Goal: Task Accomplishment & Management: Complete application form

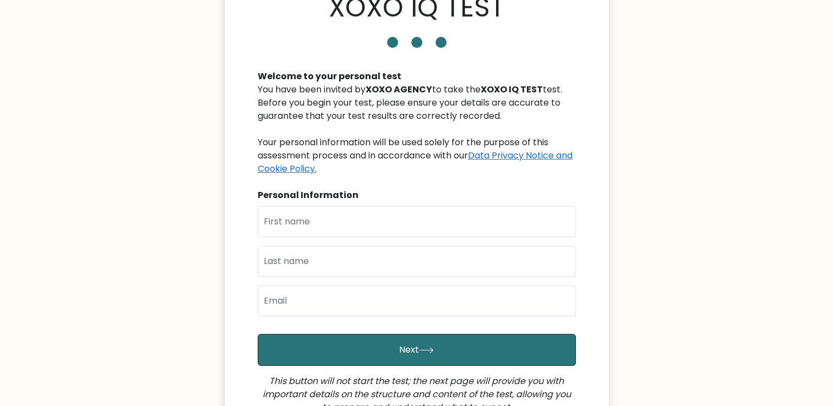
scroll to position [110, 0]
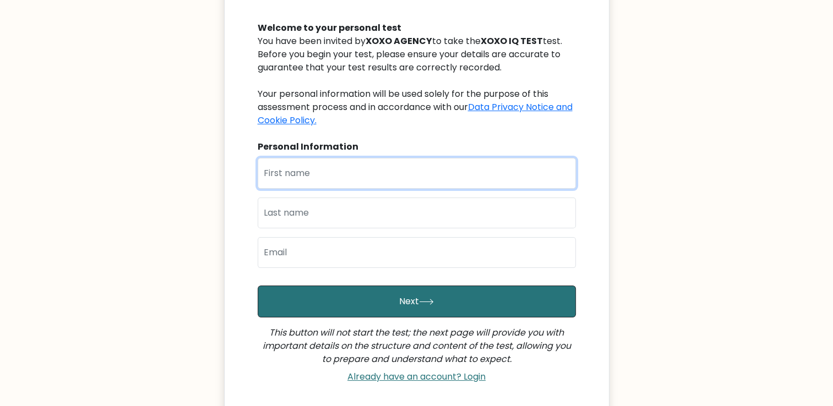
click at [332, 176] on input "text" at bounding box center [417, 173] width 318 height 31
type input "Ron Carlo"
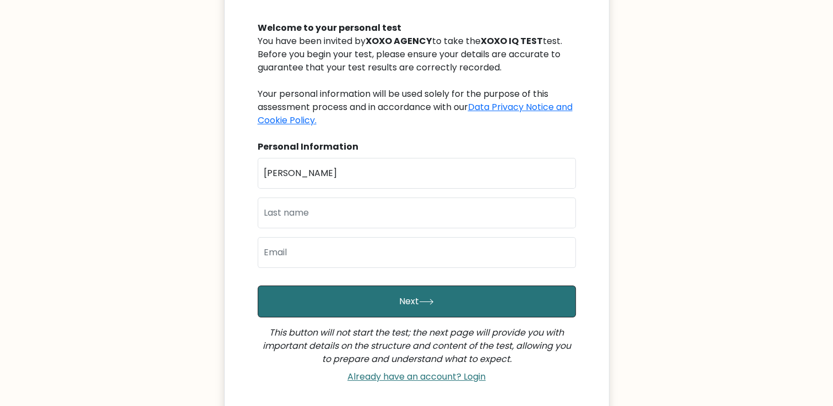
click at [322, 227] on div "First Name Ron Carlo Last Name Email" at bounding box center [417, 217] width 318 height 119
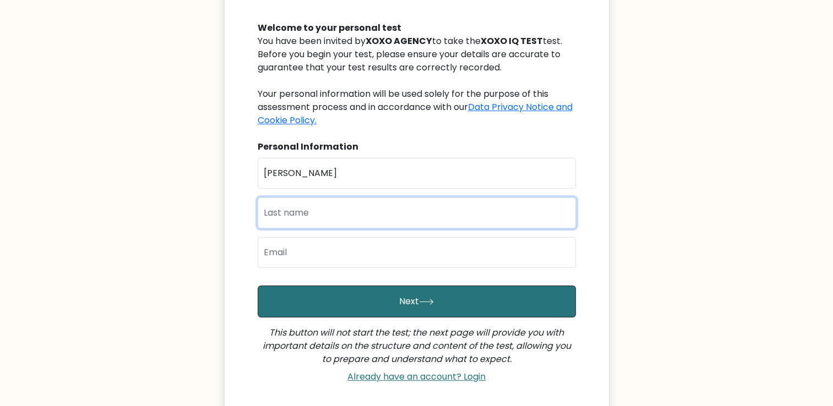
click at [326, 219] on input "text" at bounding box center [417, 213] width 318 height 31
type input "Aquino"
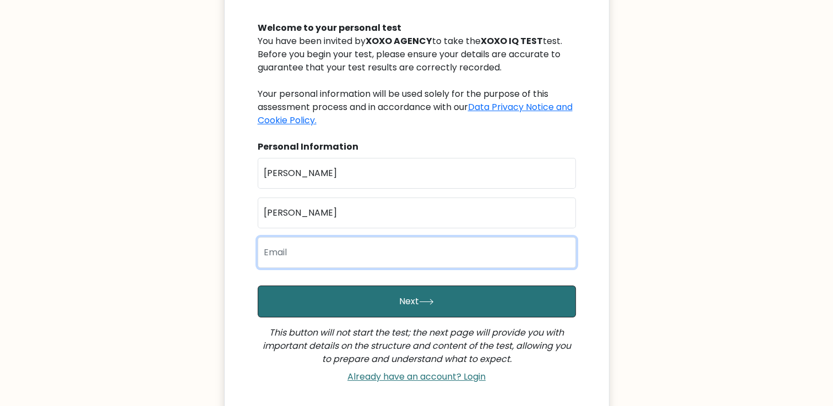
click at [328, 259] on input "email" at bounding box center [417, 252] width 318 height 31
type input "roncarloaquino04@gmail.com"
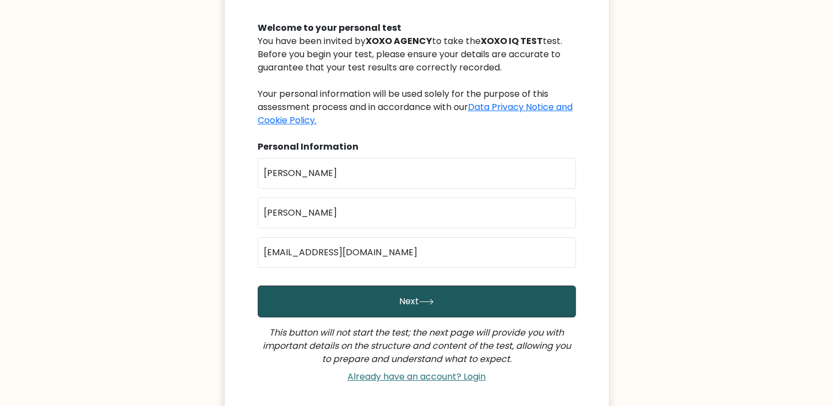
click at [394, 305] on button "Next" at bounding box center [417, 302] width 318 height 32
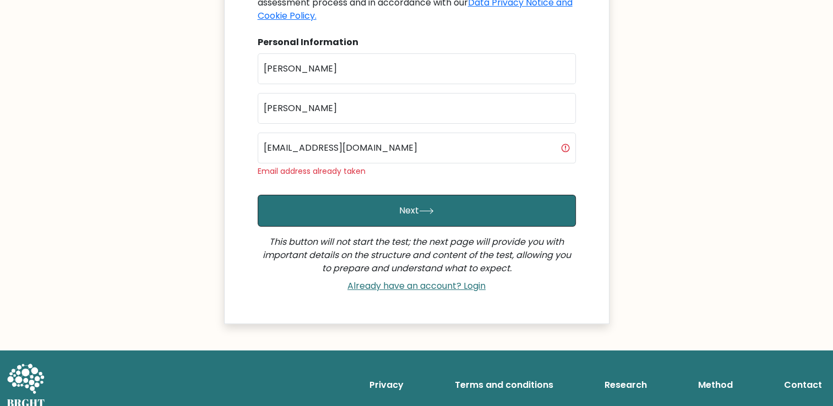
scroll to position [220, 0]
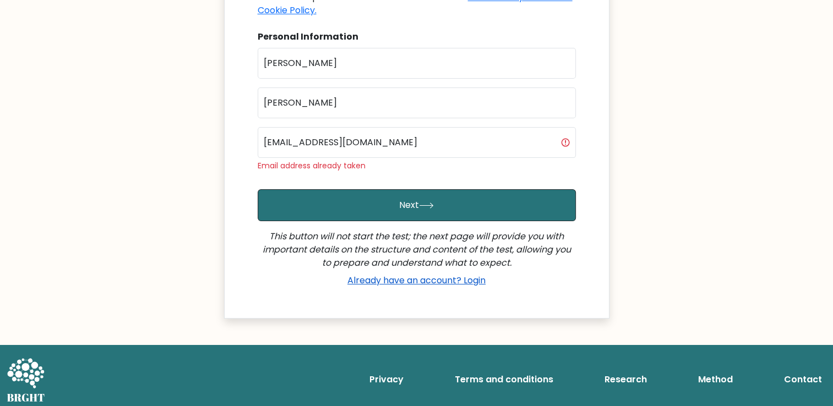
click at [437, 281] on link "Already have an account? Login" at bounding box center [416, 280] width 147 height 13
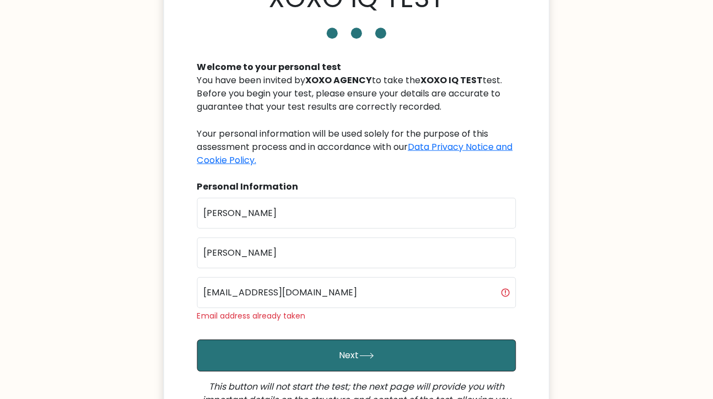
scroll to position [110, 0]
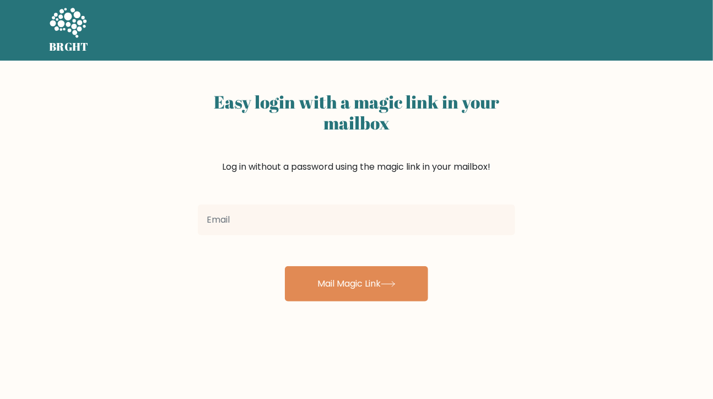
scroll to position [110, 0]
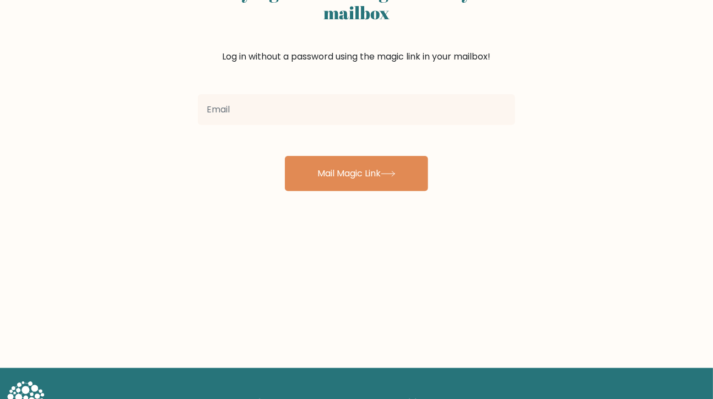
click at [439, 111] on input "email" at bounding box center [356, 109] width 317 height 31
click at [439, 110] on input "email" at bounding box center [356, 109] width 317 height 31
type input "[EMAIL_ADDRESS][DOMAIN_NAME]"
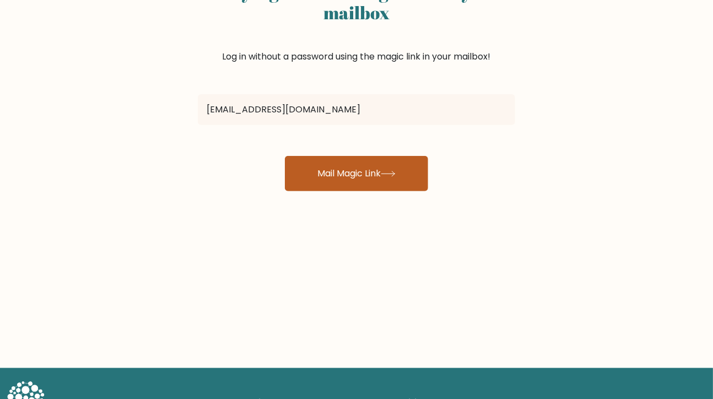
click at [346, 173] on button "Mail Magic Link" at bounding box center [356, 173] width 143 height 35
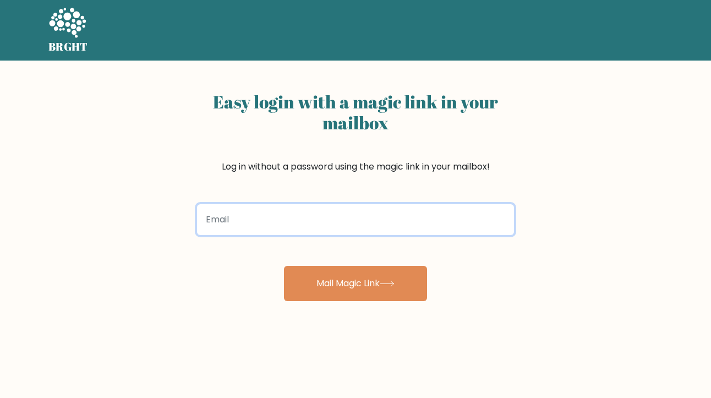
click at [339, 225] on input "email" at bounding box center [355, 219] width 317 height 31
type input "[EMAIL_ADDRESS][DOMAIN_NAME]"
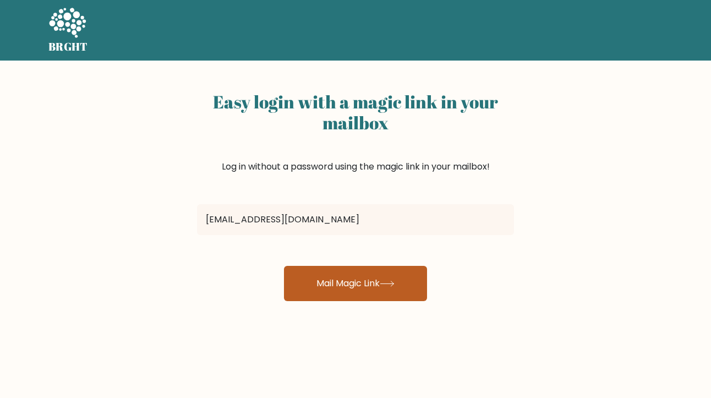
click at [358, 287] on button "Mail Magic Link" at bounding box center [355, 283] width 143 height 35
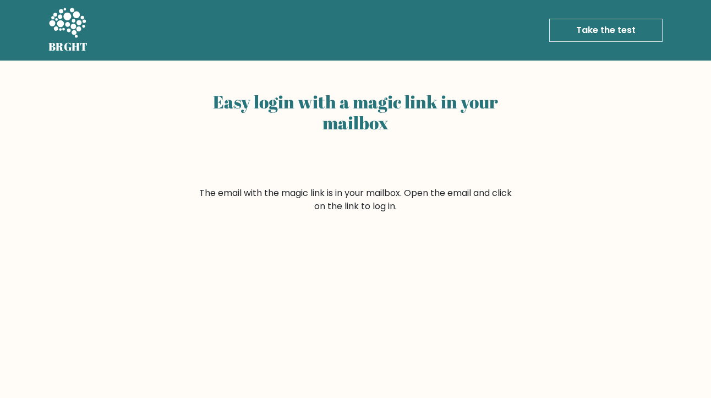
click at [586, 36] on link "Take the test" at bounding box center [606, 30] width 113 height 23
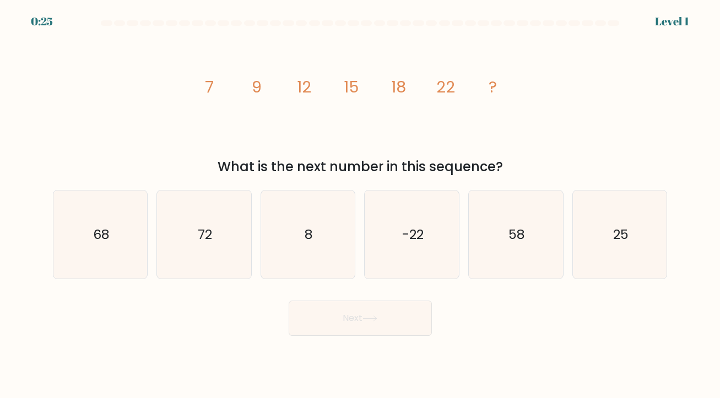
drag, startPoint x: 207, startPoint y: 86, endPoint x: 513, endPoint y: 163, distance: 315.6
click at [513, 163] on div "image/svg+xml 7 9 12 15 18 22 ? What is the next number in this sequence?" at bounding box center [360, 105] width 628 height 144
click at [222, 96] on icon "image/svg+xml 7 9 12 15 18 22 ?" at bounding box center [360, 92] width 330 height 119
drag, startPoint x: 197, startPoint y: 82, endPoint x: 512, endPoint y: 170, distance: 327.6
click at [512, 170] on div "image/svg+xml 7 9 12 15 18 22 ? What is the next number in this sequence?" at bounding box center [360, 105] width 628 height 144
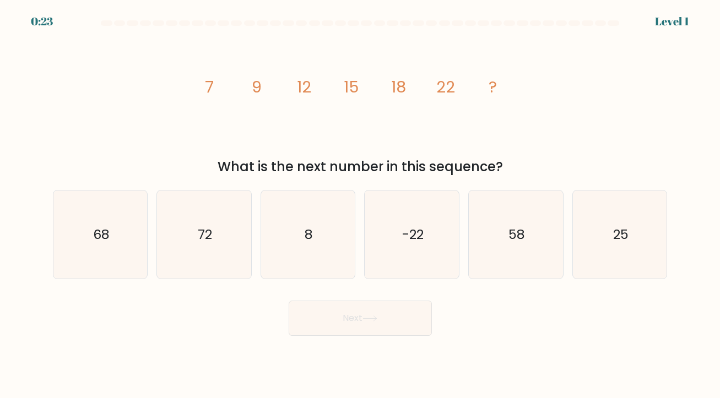
copy div "7 9 12 15 18 22 ? What is the next number in this sequence?"
click at [593, 307] on div "Next" at bounding box center [360, 314] width 628 height 44
click at [627, 247] on icon "25" at bounding box center [619, 235] width 88 height 88
click at [361, 205] on input "f. 25" at bounding box center [360, 202] width 1 height 6
radio input "true"
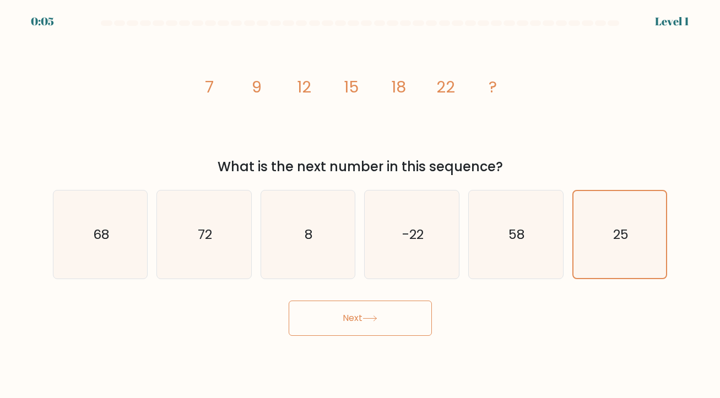
click at [384, 322] on button "Next" at bounding box center [360, 318] width 143 height 35
click at [374, 325] on button "Next" at bounding box center [360, 318] width 143 height 35
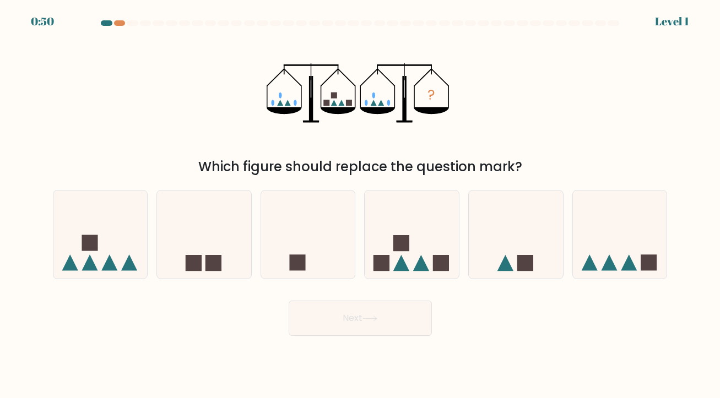
click at [108, 22] on div at bounding box center [106, 23] width 11 height 6
click at [408, 240] on rect at bounding box center [401, 243] width 16 height 16
click at [361, 205] on input "d." at bounding box center [360, 202] width 1 height 6
radio input "true"
click at [367, 319] on icon at bounding box center [369, 319] width 15 height 6
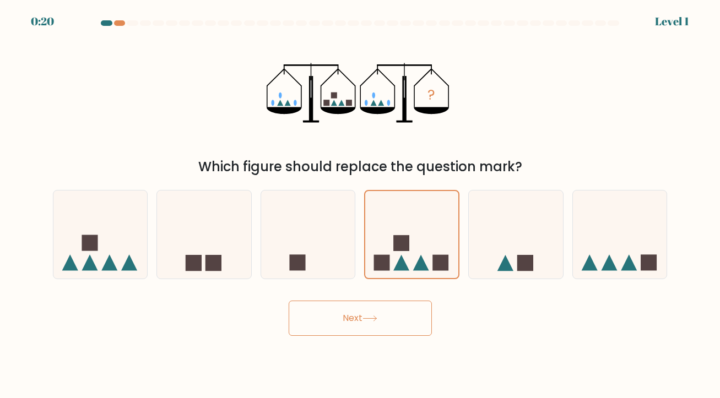
drag, startPoint x: 371, startPoint y: 323, endPoint x: 341, endPoint y: 301, distance: 37.0
click at [371, 323] on button "Next" at bounding box center [360, 318] width 143 height 35
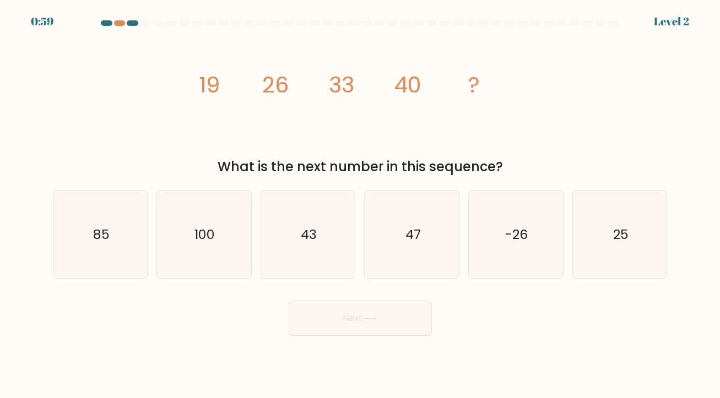
drag, startPoint x: 202, startPoint y: 84, endPoint x: 521, endPoint y: 162, distance: 329.4
click at [521, 162] on div "image/svg+xml 19 26 33 40 ? What is the next number in this sequence?" at bounding box center [360, 105] width 628 height 144
copy div "19 26 33 40 ? What is the next number in this sequence?"
click at [420, 230] on text "47" at bounding box center [412, 234] width 15 height 18
click at [361, 205] on input "d. 47" at bounding box center [360, 202] width 1 height 6
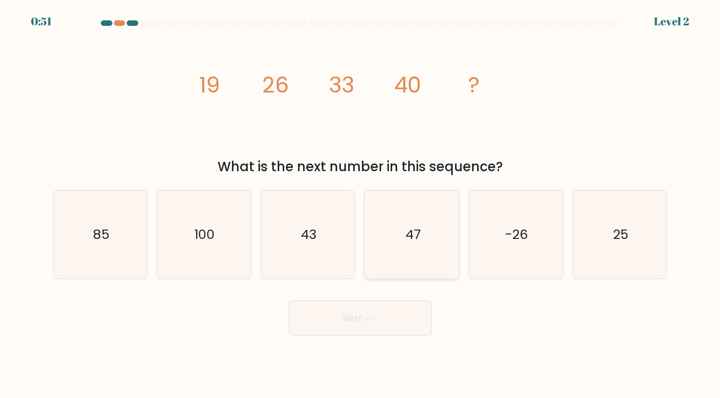
radio input "true"
click at [374, 324] on button "Next" at bounding box center [360, 318] width 143 height 35
click at [387, 319] on button "Next" at bounding box center [360, 318] width 143 height 35
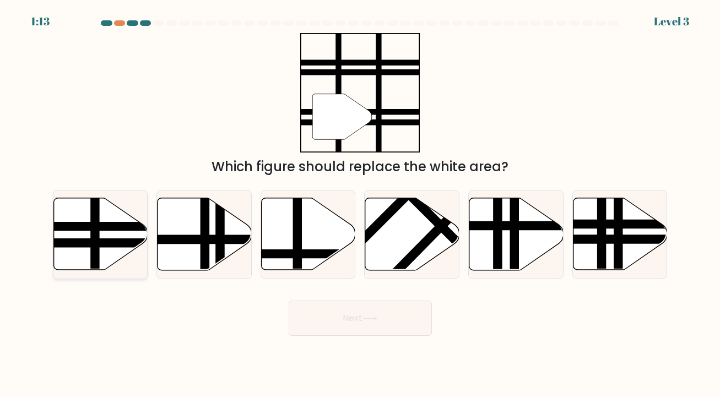
click at [95, 231] on line at bounding box center [95, 195] width 0 height 189
click at [360, 205] on input "a." at bounding box center [360, 202] width 1 height 6
radio input "true"
click at [370, 317] on icon at bounding box center [369, 319] width 15 height 6
click at [402, 313] on button "Next" at bounding box center [360, 318] width 143 height 35
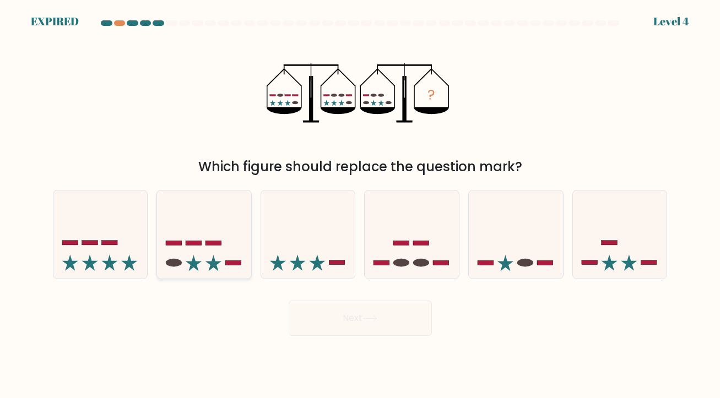
click at [189, 225] on icon at bounding box center [204, 234] width 94 height 78
click at [360, 205] on input "b." at bounding box center [360, 202] width 1 height 6
radio input "true"
click at [390, 319] on div "Next" at bounding box center [360, 314] width 628 height 44
click at [313, 267] on icon at bounding box center [308, 234] width 94 height 78
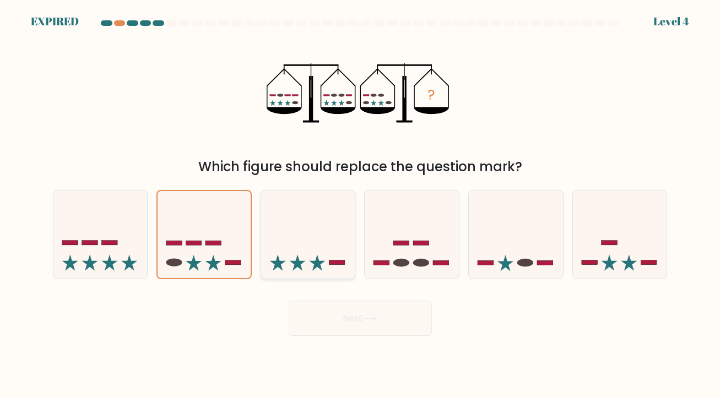
click at [360, 205] on input "c." at bounding box center [360, 202] width 1 height 6
radio input "true"
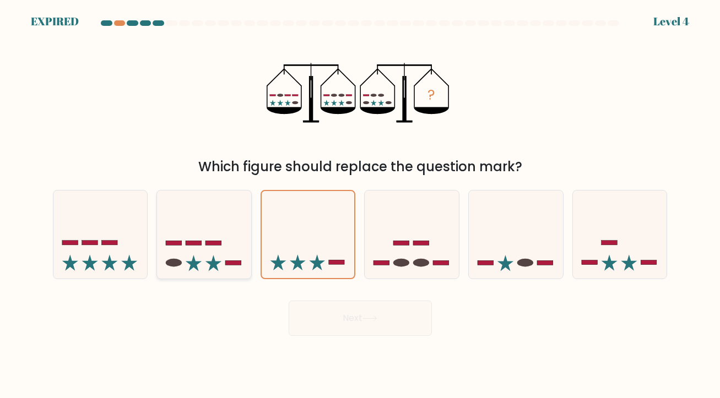
click at [209, 247] on icon at bounding box center [204, 234] width 94 height 78
click at [360, 205] on input "b." at bounding box center [360, 202] width 1 height 6
radio input "true"
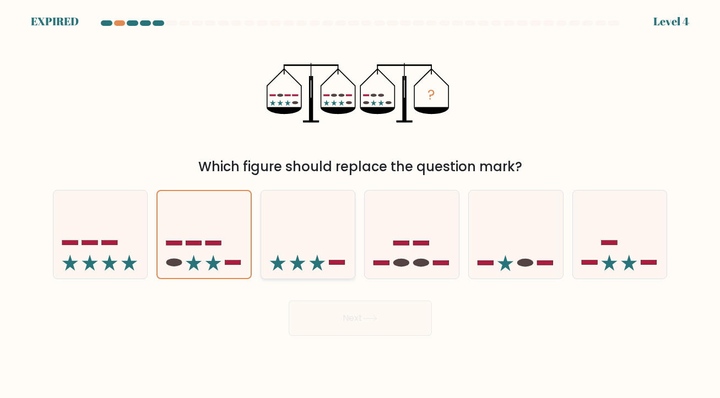
click at [308, 247] on icon at bounding box center [308, 234] width 94 height 78
click at [360, 205] on input "c." at bounding box center [360, 202] width 1 height 6
radio input "true"
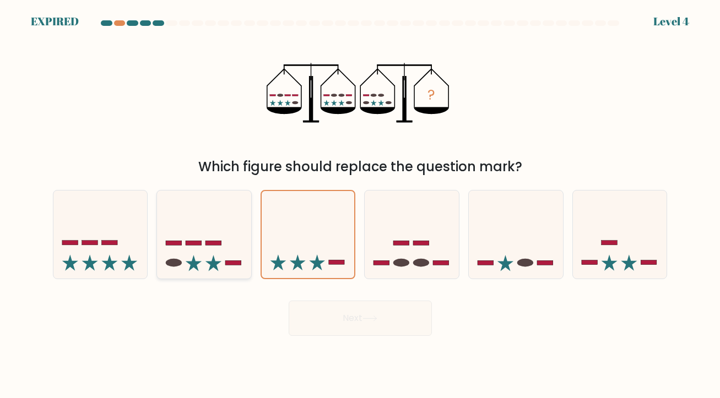
drag, startPoint x: 202, startPoint y: 251, endPoint x: 208, endPoint y: 248, distance: 6.7
click at [204, 251] on icon at bounding box center [204, 234] width 94 height 78
click at [360, 205] on input "b." at bounding box center [360, 202] width 1 height 6
radio input "true"
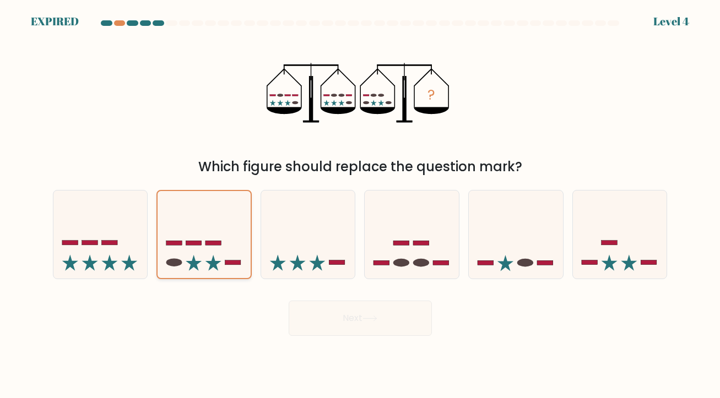
click at [231, 243] on icon at bounding box center [203, 234] width 93 height 77
click at [360, 205] on input "b." at bounding box center [360, 202] width 1 height 6
click at [231, 243] on icon at bounding box center [203, 234] width 93 height 77
click at [360, 205] on input "b." at bounding box center [360, 202] width 1 height 6
click at [231, 243] on icon at bounding box center [203, 234] width 93 height 77
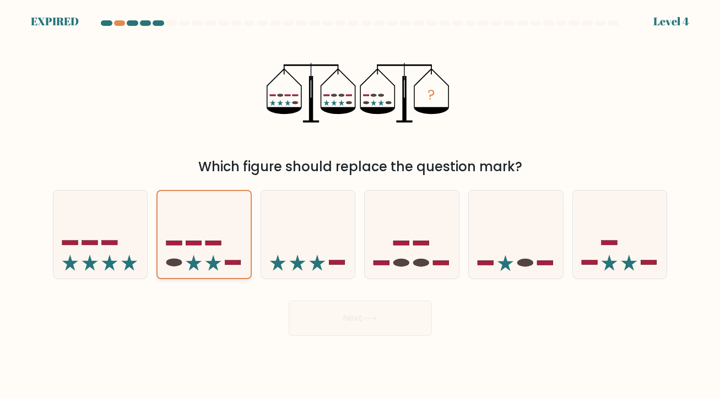
click at [360, 205] on input "b." at bounding box center [360, 202] width 1 height 6
drag, startPoint x: 231, startPoint y: 243, endPoint x: 221, endPoint y: 242, distance: 9.4
click at [221, 242] on icon at bounding box center [203, 234] width 93 height 77
click at [360, 205] on input "b." at bounding box center [360, 202] width 1 height 6
click at [202, 240] on icon at bounding box center [203, 234] width 93 height 77
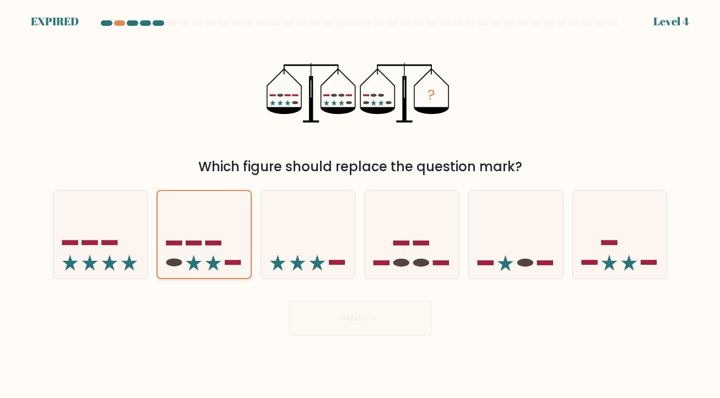
click at [360, 205] on input "b." at bounding box center [360, 202] width 1 height 6
click at [367, 316] on div "Next" at bounding box center [360, 314] width 628 height 44
click at [423, 92] on icon "?" at bounding box center [360, 92] width 187 height 119
click at [295, 208] on icon at bounding box center [308, 234] width 94 height 78
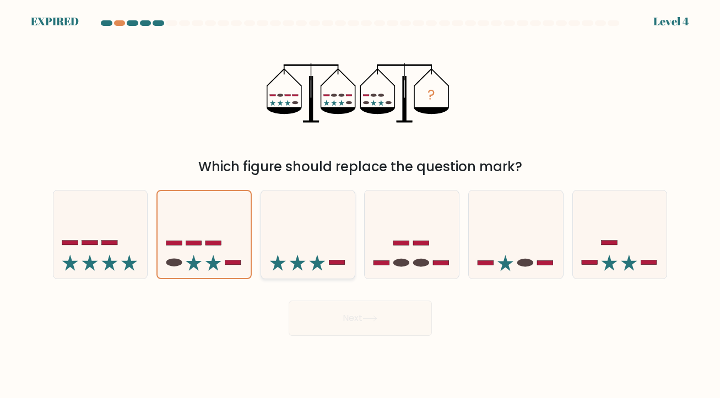
click at [360, 205] on input "c." at bounding box center [360, 202] width 1 height 6
radio input "true"
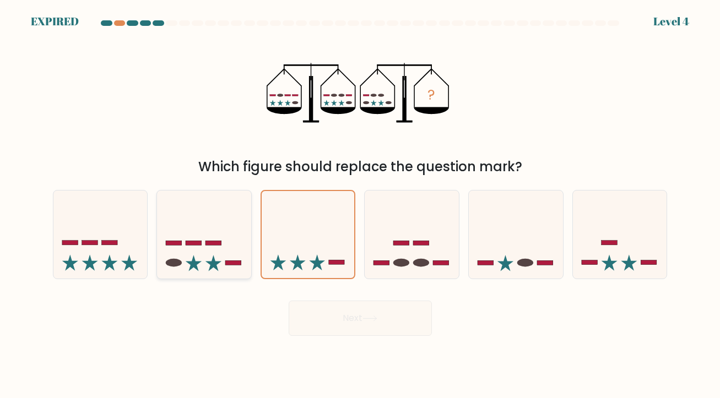
click at [186, 216] on icon at bounding box center [204, 234] width 94 height 78
click at [360, 205] on input "b." at bounding box center [360, 202] width 1 height 6
radio input "true"
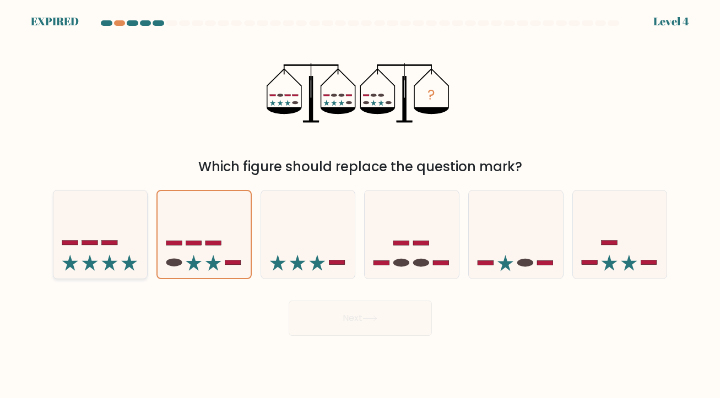
click at [127, 216] on icon at bounding box center [100, 234] width 94 height 78
click at [360, 205] on input "a." at bounding box center [360, 202] width 1 height 6
radio input "true"
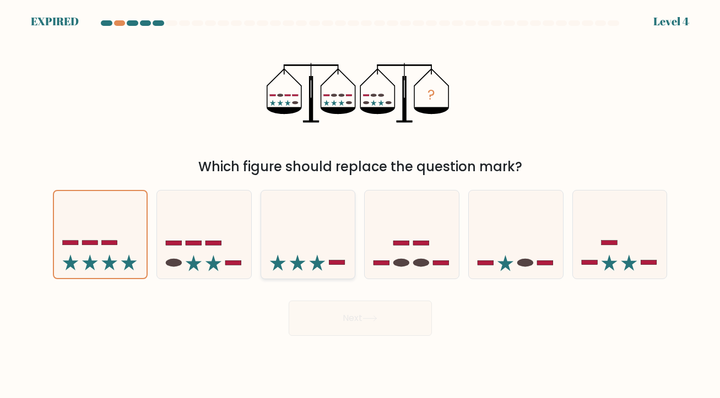
click at [302, 228] on icon at bounding box center [308, 234] width 94 height 78
click at [360, 205] on input "c." at bounding box center [360, 202] width 1 height 6
radio input "true"
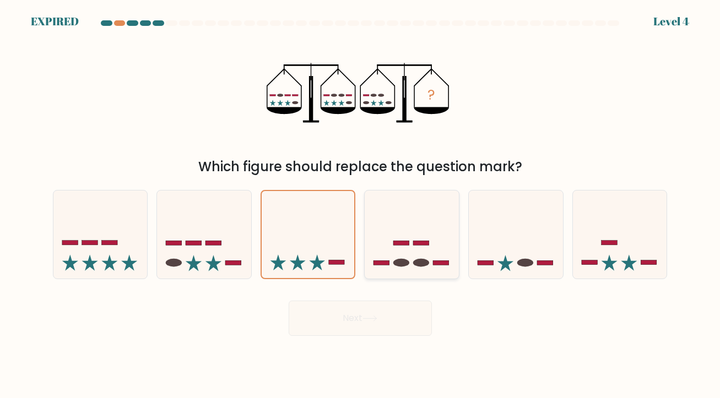
click at [448, 244] on icon at bounding box center [412, 234] width 94 height 78
click at [361, 205] on input "d." at bounding box center [360, 202] width 1 height 6
radio input "true"
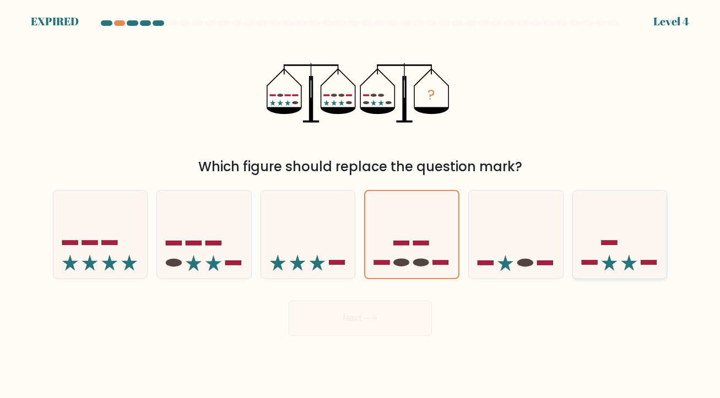
click at [582, 243] on icon at bounding box center [620, 234] width 94 height 78
click at [361, 205] on input "f." at bounding box center [360, 202] width 1 height 6
radio input "true"
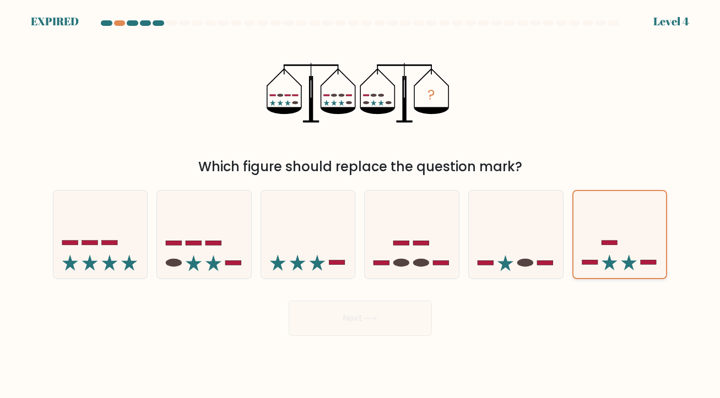
click at [622, 238] on icon at bounding box center [619, 234] width 93 height 77
click at [361, 205] on input "f." at bounding box center [360, 202] width 1 height 6
drag, startPoint x: 455, startPoint y: 240, endPoint x: 439, endPoint y: 240, distance: 16.0
click at [454, 240] on icon at bounding box center [412, 234] width 94 height 78
click at [361, 205] on input "d." at bounding box center [360, 202] width 1 height 6
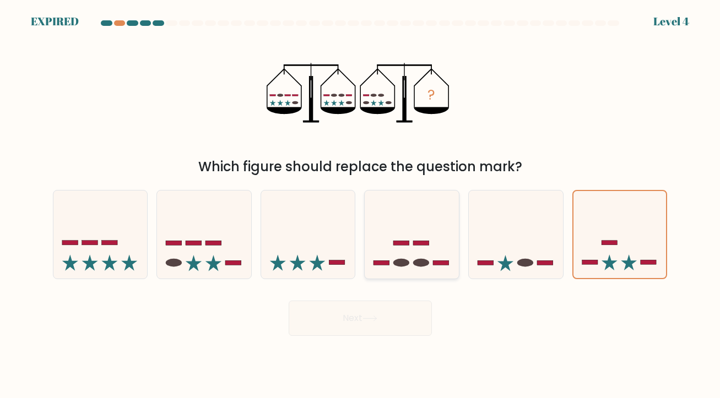
radio input "true"
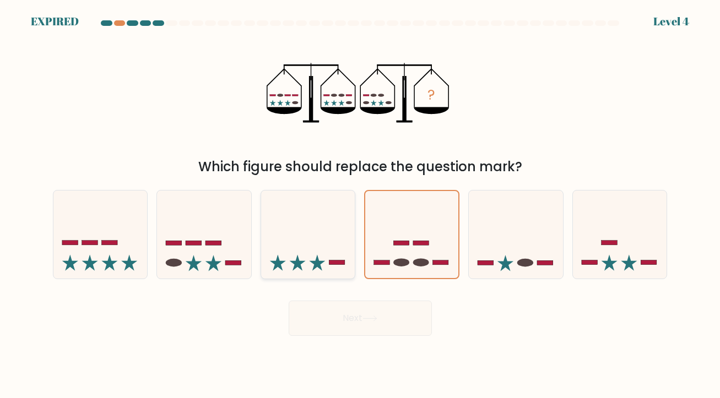
drag, startPoint x: 316, startPoint y: 239, endPoint x: 292, endPoint y: 237, distance: 23.7
click at [309, 239] on icon at bounding box center [308, 234] width 94 height 78
click at [360, 205] on input "c." at bounding box center [360, 202] width 1 height 6
radio input "true"
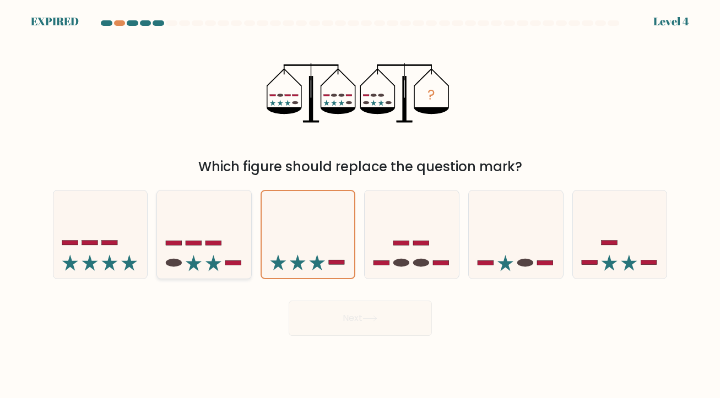
click at [164, 229] on icon at bounding box center [204, 234] width 94 height 78
click at [360, 205] on input "b." at bounding box center [360, 202] width 1 height 6
radio input "true"
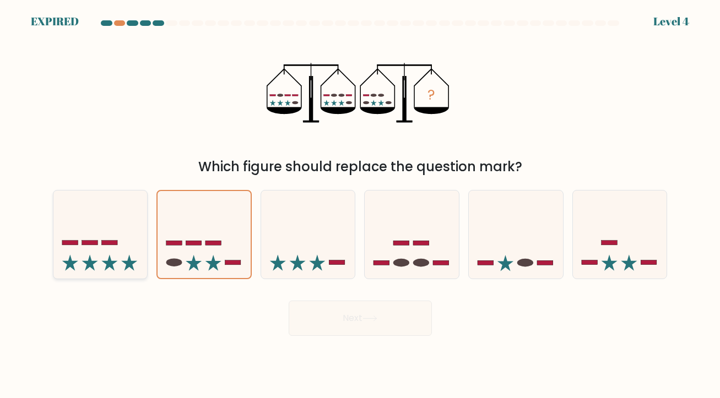
click at [96, 228] on icon at bounding box center [100, 234] width 94 height 78
click at [360, 205] on input "a." at bounding box center [360, 202] width 1 height 6
radio input "true"
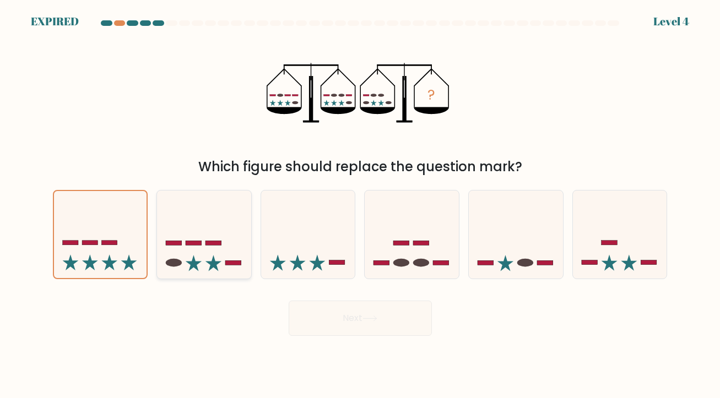
click at [211, 218] on icon at bounding box center [204, 234] width 94 height 78
click at [360, 205] on input "b." at bounding box center [360, 202] width 1 height 6
radio input "true"
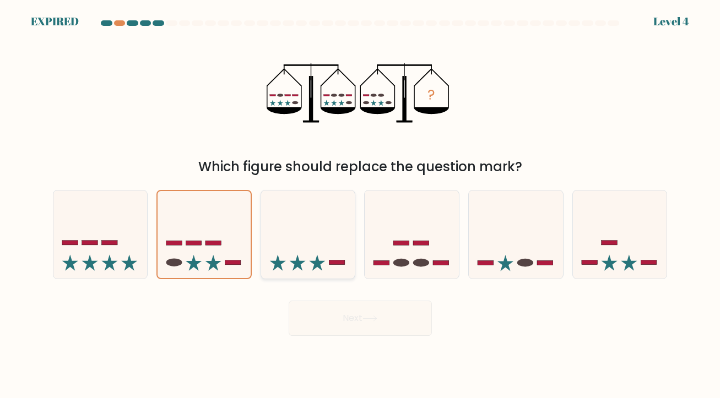
drag, startPoint x: 335, startPoint y: 221, endPoint x: 351, endPoint y: 221, distance: 15.4
click at [340, 221] on icon at bounding box center [308, 234] width 94 height 78
click at [360, 205] on input "c." at bounding box center [360, 202] width 1 height 6
radio input "true"
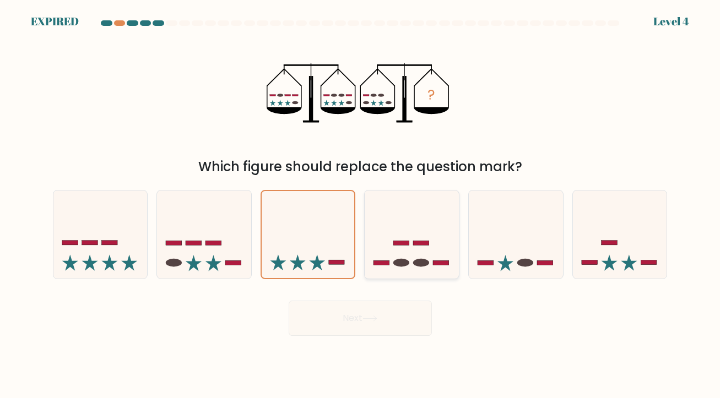
click at [448, 222] on icon at bounding box center [412, 234] width 94 height 78
click at [361, 205] on input "d." at bounding box center [360, 202] width 1 height 6
radio input "true"
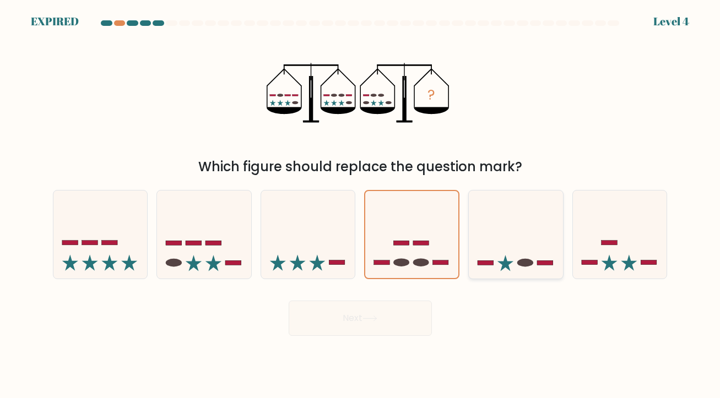
click at [547, 222] on icon at bounding box center [516, 234] width 94 height 78
click at [361, 205] on input "e." at bounding box center [360, 202] width 1 height 6
radio input "true"
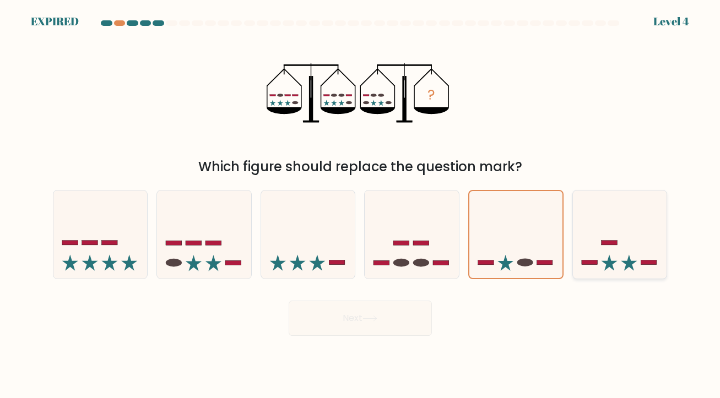
click at [609, 224] on icon at bounding box center [620, 234] width 94 height 78
click at [361, 205] on input "f." at bounding box center [360, 202] width 1 height 6
radio input "true"
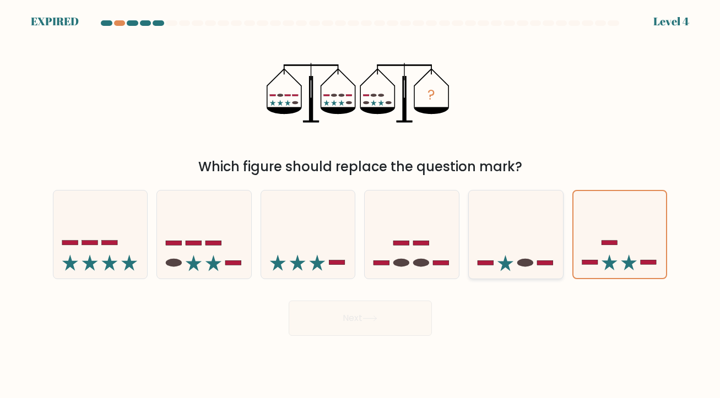
click at [518, 232] on icon at bounding box center [516, 234] width 94 height 78
click at [361, 205] on input "e." at bounding box center [360, 202] width 1 height 6
radio input "true"
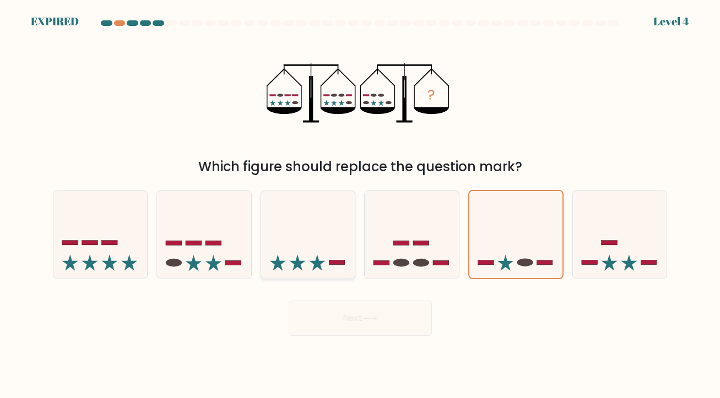
drag, startPoint x: 415, startPoint y: 233, endPoint x: 338, endPoint y: 235, distance: 77.7
click at [408, 234] on icon at bounding box center [412, 234] width 94 height 78
click at [361, 205] on input "d." at bounding box center [360, 202] width 1 height 6
radio input "true"
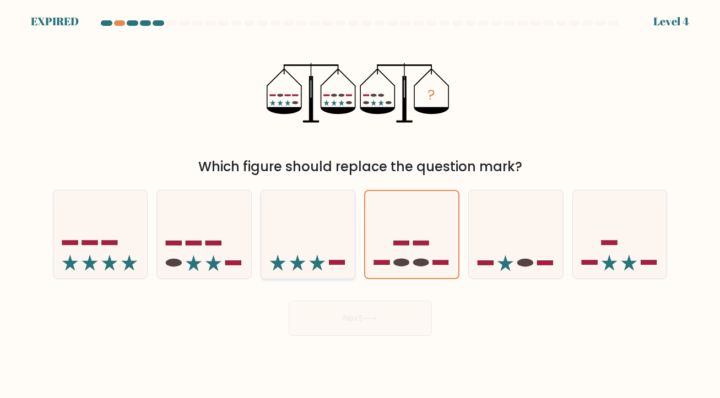
drag, startPoint x: 278, startPoint y: 237, endPoint x: 266, endPoint y: 237, distance: 12.1
click at [274, 237] on icon at bounding box center [308, 234] width 94 height 78
click at [360, 205] on input "c." at bounding box center [360, 202] width 1 height 6
radio input "true"
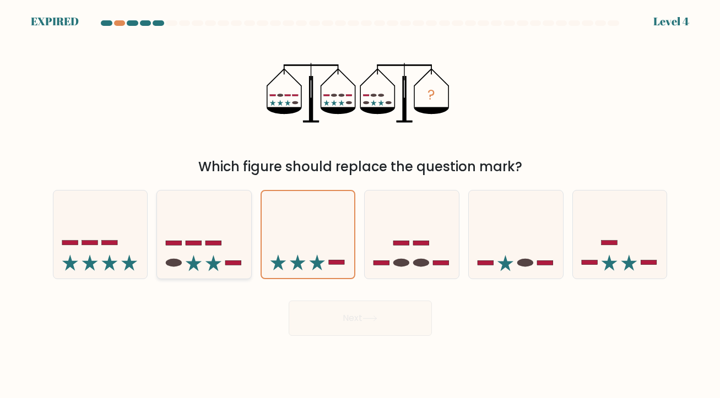
drag, startPoint x: 193, startPoint y: 240, endPoint x: 149, endPoint y: 241, distance: 44.1
click at [192, 240] on icon at bounding box center [204, 234] width 94 height 78
click at [360, 205] on input "b." at bounding box center [360, 202] width 1 height 6
radio input "true"
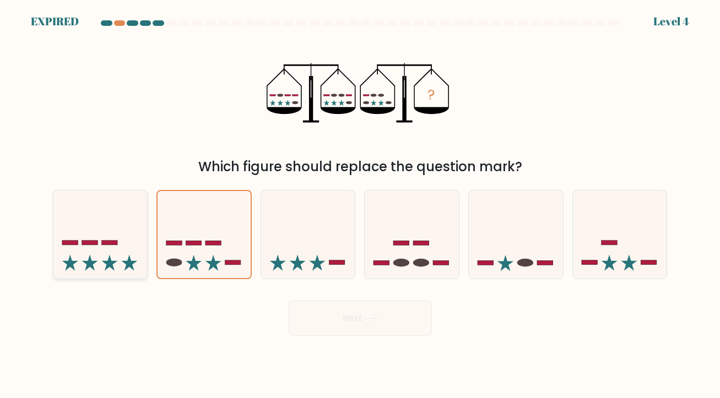
click at [138, 241] on icon at bounding box center [100, 234] width 94 height 78
click at [360, 205] on input "a." at bounding box center [360, 202] width 1 height 6
radio input "true"
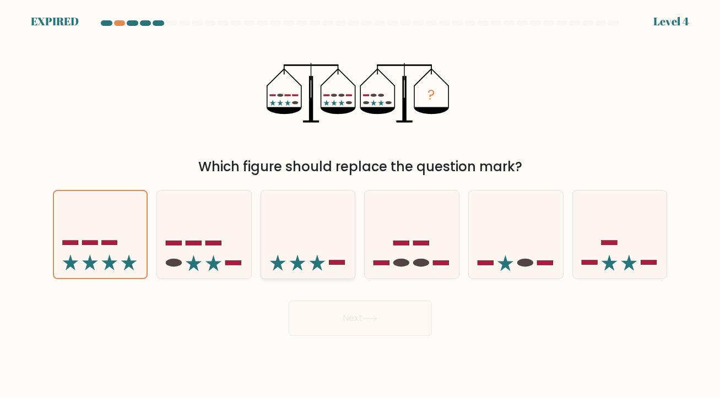
click at [314, 238] on icon at bounding box center [308, 234] width 94 height 78
click at [360, 205] on input "c." at bounding box center [360, 202] width 1 height 6
radio input "true"
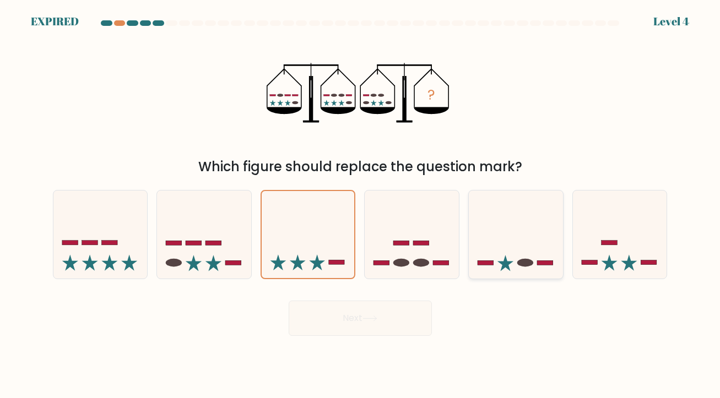
click at [468, 230] on div "a. b. c. d." at bounding box center [359, 230] width 623 height 98
click at [667, 19] on div "Level 4" at bounding box center [671, 21] width 36 height 17
drag, startPoint x: 602, startPoint y: 20, endPoint x: 623, endPoint y: 29, distance: 22.9
click at [623, 29] on body "EXPIRED Level 4" at bounding box center [360, 199] width 720 height 398
click at [621, 27] on div at bounding box center [360, 25] width 628 height 10
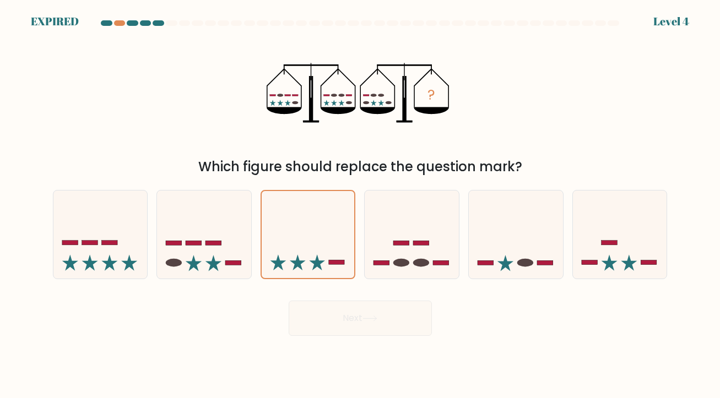
drag, startPoint x: 662, startPoint y: 25, endPoint x: 674, endPoint y: 30, distance: 13.1
click at [674, 30] on form at bounding box center [360, 178] width 720 height 316
drag, startPoint x: 674, startPoint y: 30, endPoint x: 620, endPoint y: 29, distance: 54.0
click at [633, 28] on div at bounding box center [360, 25] width 628 height 10
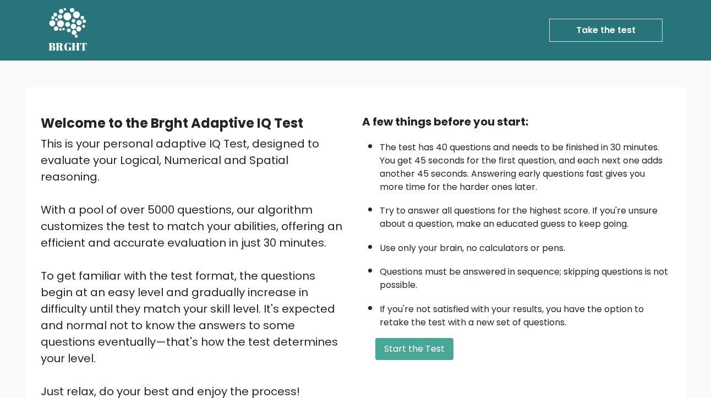
click at [586, 34] on link "Take the test" at bounding box center [606, 30] width 113 height 23
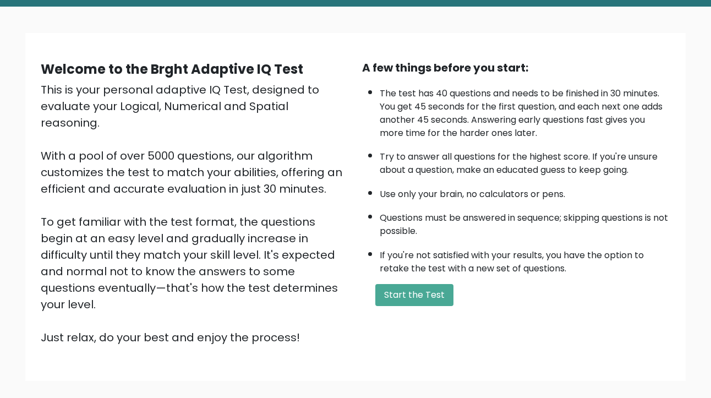
scroll to position [106, 0]
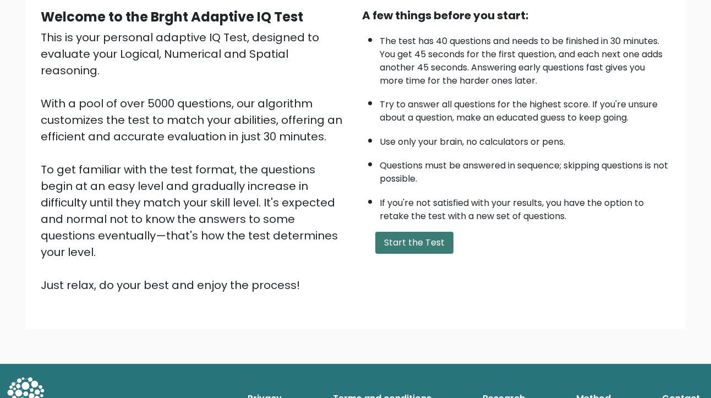
click at [411, 241] on button "Start the Test" at bounding box center [415, 243] width 78 height 22
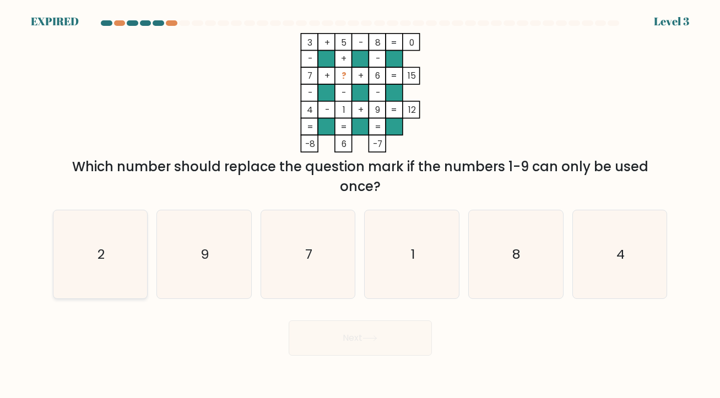
click at [106, 255] on icon "2" at bounding box center [100, 254] width 88 height 88
click at [360, 205] on input "a. 2" at bounding box center [360, 202] width 1 height 6
radio input "true"
click at [112, 262] on icon "2" at bounding box center [100, 254] width 87 height 87
click at [360, 205] on input "a. 2" at bounding box center [360, 202] width 1 height 6
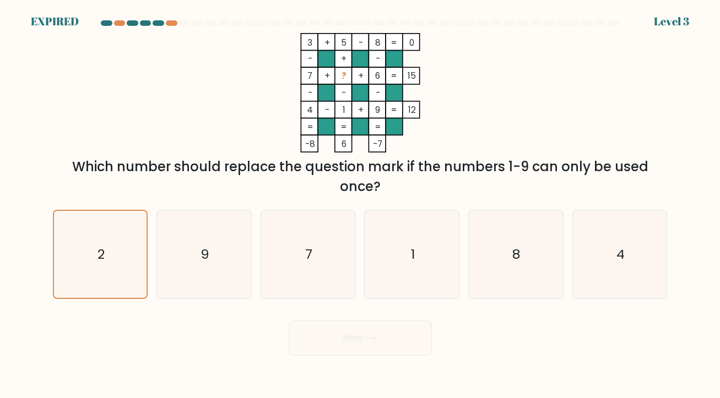
click at [365, 341] on div "Next" at bounding box center [360, 334] width 628 height 44
drag, startPoint x: 687, startPoint y: 0, endPoint x: 194, endPoint y: 122, distance: 507.7
click at [194, 122] on div "3 + 5 - 8 0 - + - 7 + ? + 6 15 - - - 4 - 1 + 9 = 12 = = = = -8 6 -7 = Which num…" at bounding box center [360, 115] width 628 height 164
click at [126, 243] on icon "2" at bounding box center [100, 254] width 87 height 87
click at [360, 205] on input "a. 2" at bounding box center [360, 202] width 1 height 6
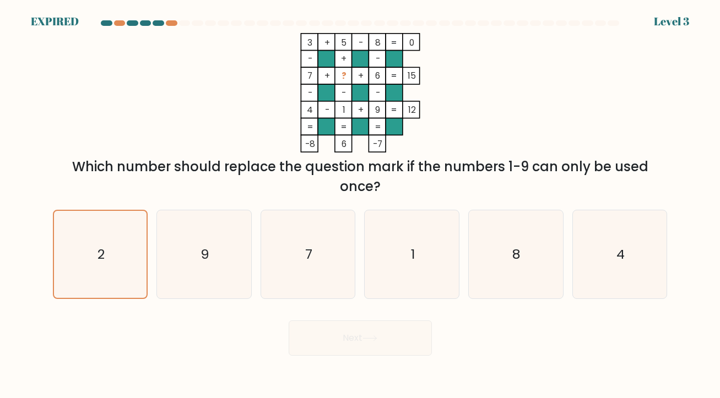
click at [339, 332] on div "Next" at bounding box center [360, 334] width 628 height 44
click at [131, 247] on icon "2" at bounding box center [100, 254] width 87 height 87
click at [360, 205] on input "a. 2" at bounding box center [360, 202] width 1 height 6
click at [337, 356] on body "EXPIRED Level 3" at bounding box center [360, 199] width 720 height 398
click at [338, 335] on div "Next" at bounding box center [360, 334] width 628 height 44
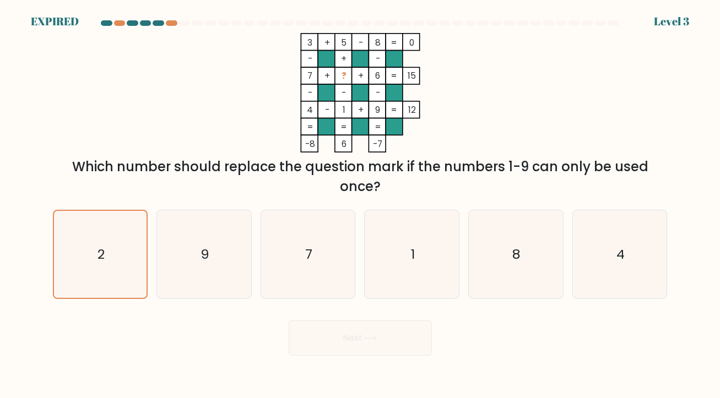
click at [708, 112] on form at bounding box center [360, 187] width 720 height 335
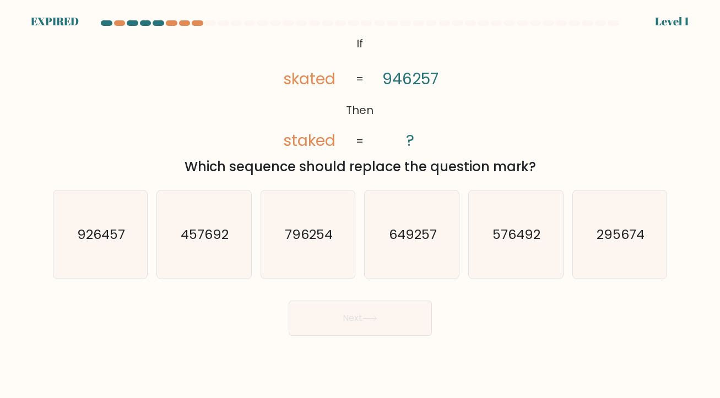
click at [63, 21] on div at bounding box center [360, 25] width 628 height 10
